Goal: Task Accomplishment & Management: Use online tool/utility

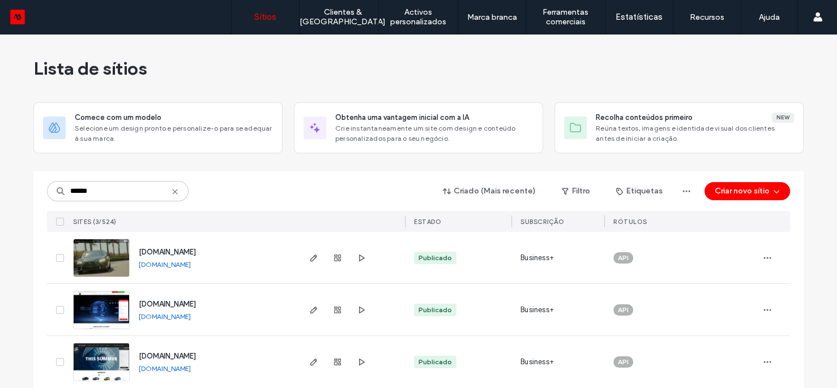
type input "******"
click at [191, 264] on link "[DOMAIN_NAME]" at bounding box center [165, 264] width 52 height 8
click at [309, 310] on icon "button" at bounding box center [313, 310] width 9 height 9
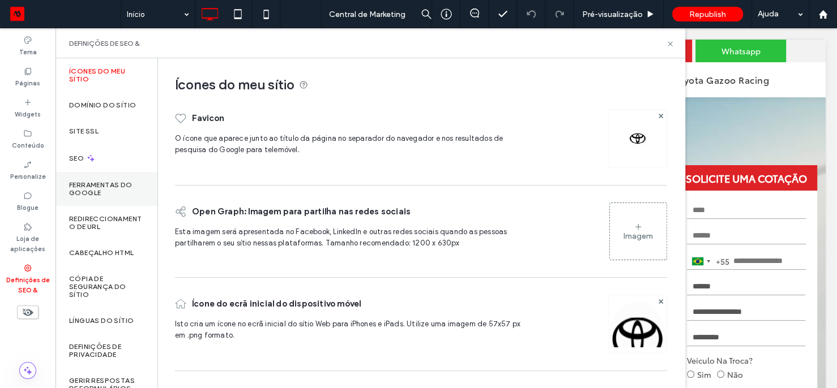
click at [102, 191] on label "Ferramentas do Google" at bounding box center [106, 189] width 75 height 16
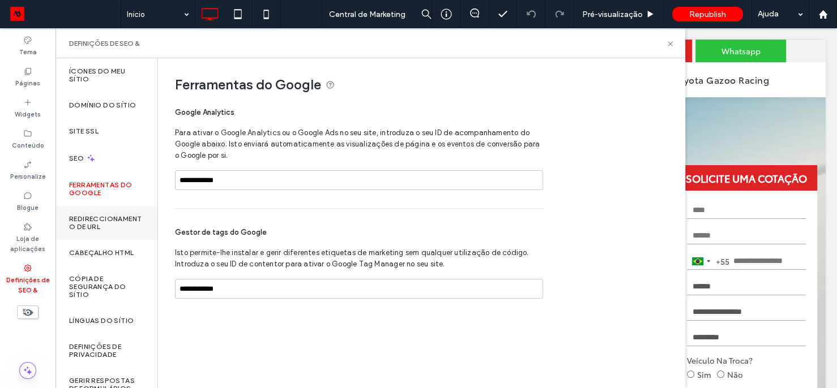
click at [105, 220] on label "Redireccionamento de URL" at bounding box center [106, 223] width 75 height 16
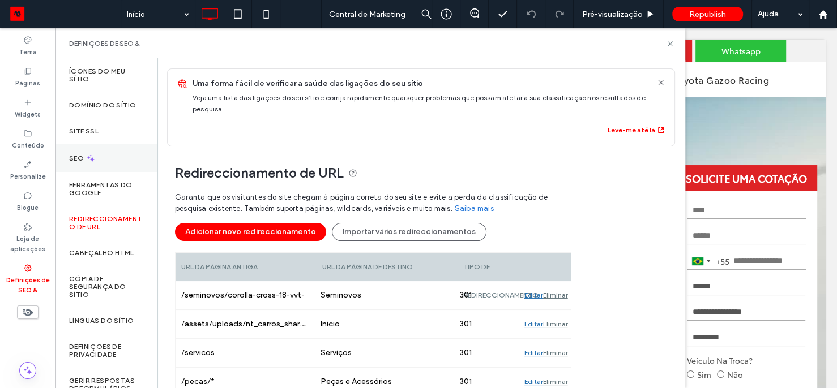
click at [122, 159] on div "SEO" at bounding box center [106, 158] width 102 height 28
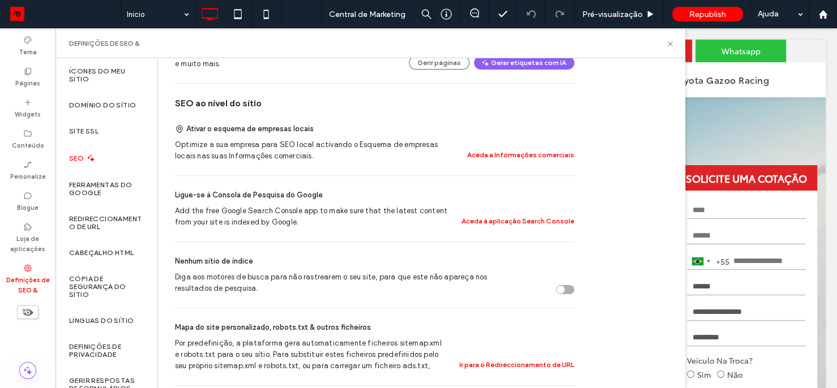
scroll to position [231, 0]
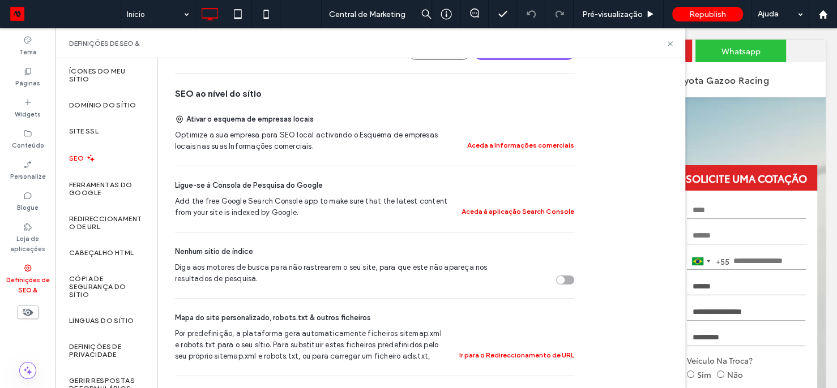
click at [511, 210] on button "Aceda à aplicação Search Console" at bounding box center [517, 212] width 113 height 14
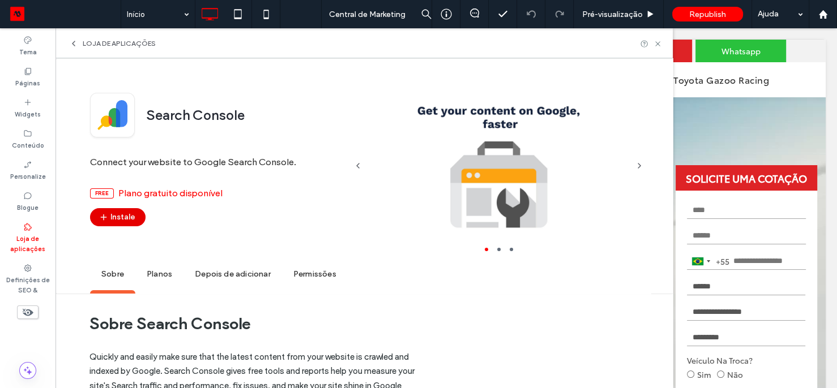
click at [117, 220] on button "Instale" at bounding box center [117, 217] width 55 height 18
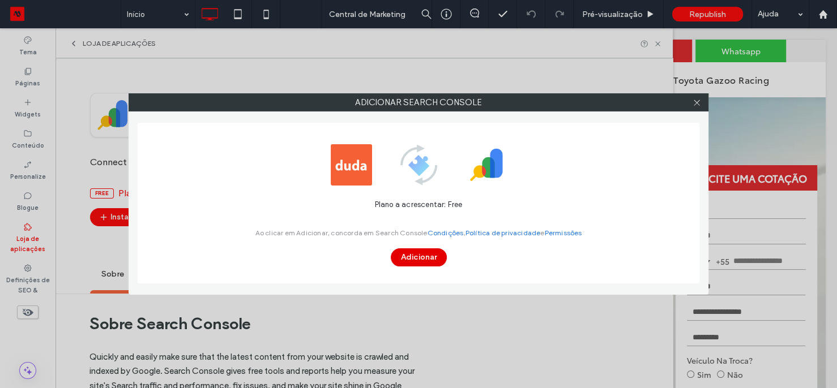
click at [426, 254] on button "Adicionar" at bounding box center [419, 257] width 56 height 18
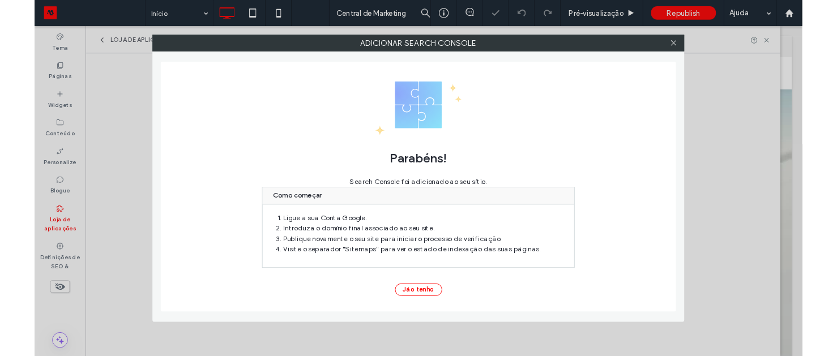
scroll to position [0, 0]
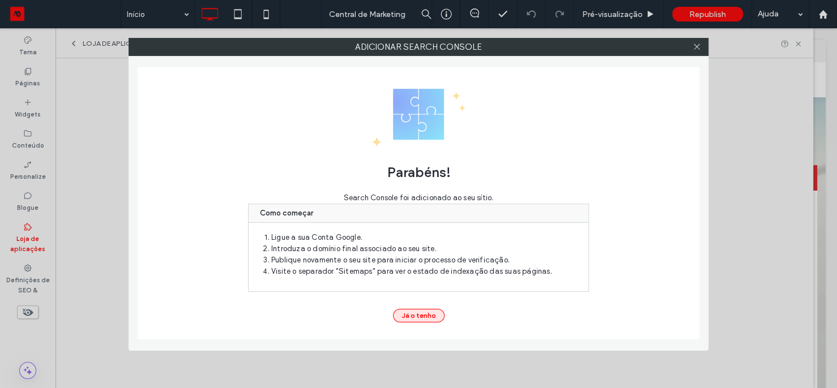
click at [409, 311] on button "Já o tenho" at bounding box center [419, 316] width 52 height 14
